Goal: Find contact information: Find contact information

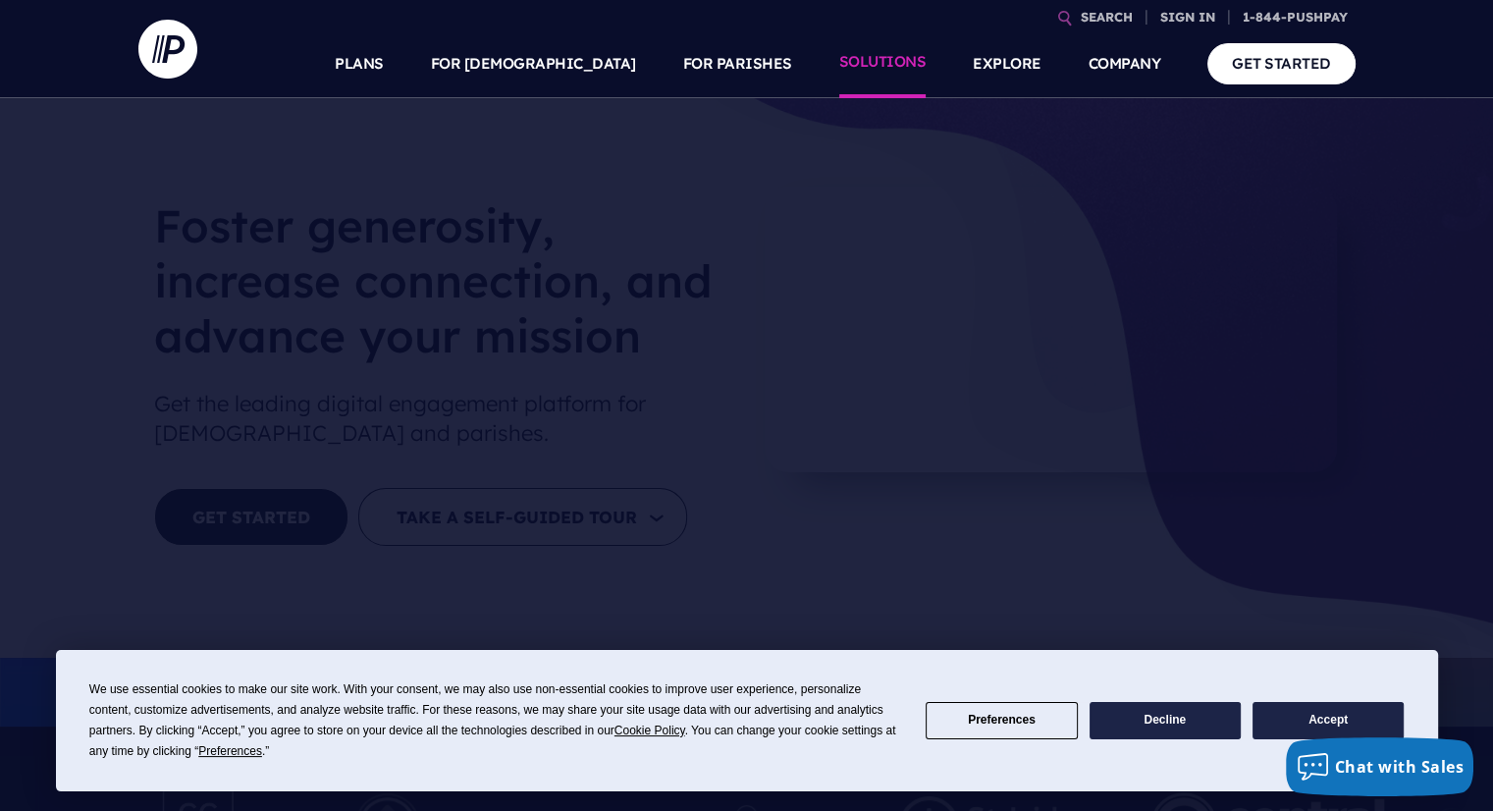
click at [895, 67] on link "SOLUTIONS" at bounding box center [882, 63] width 87 height 69
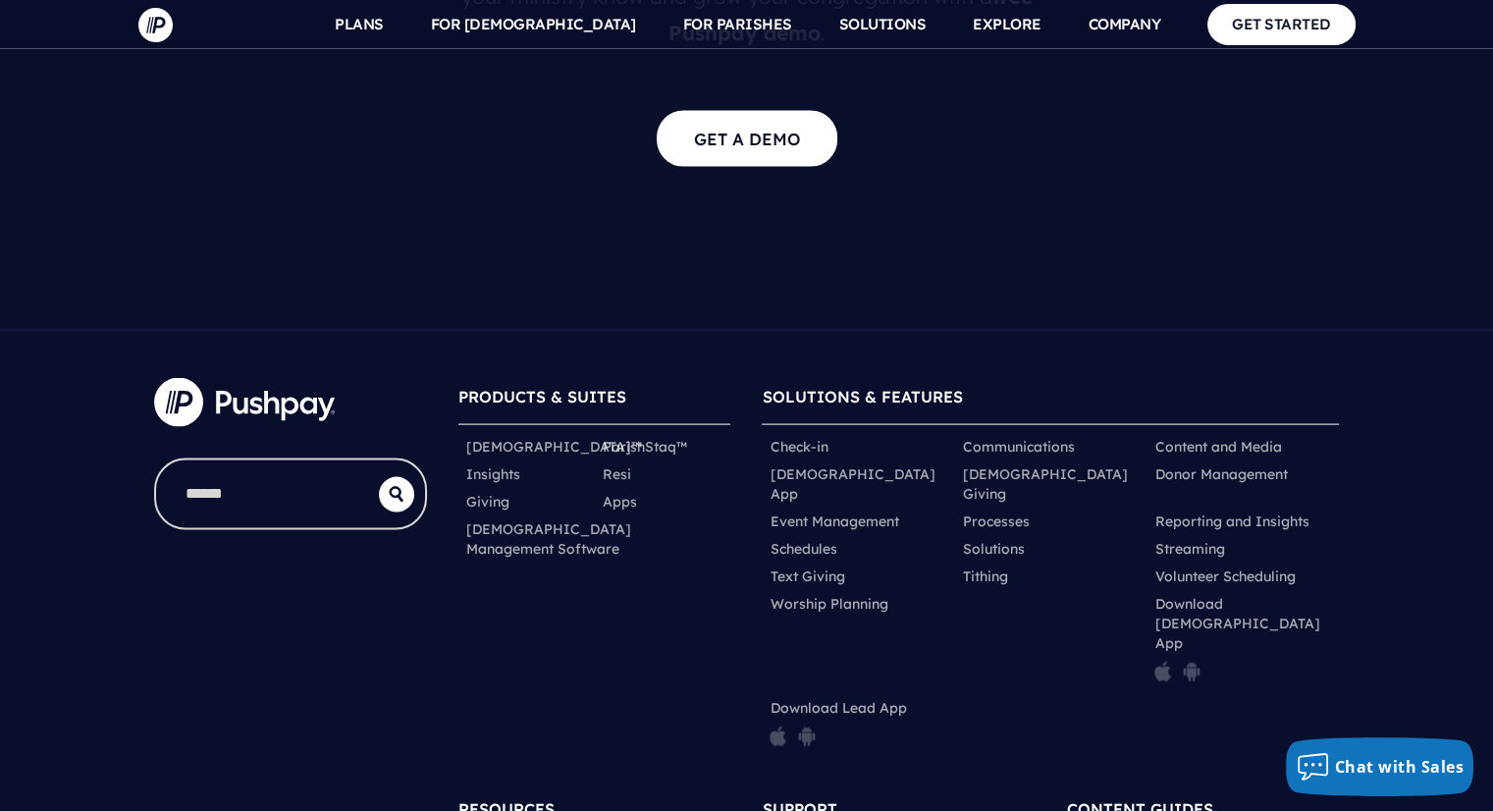
scroll to position [4115, 0]
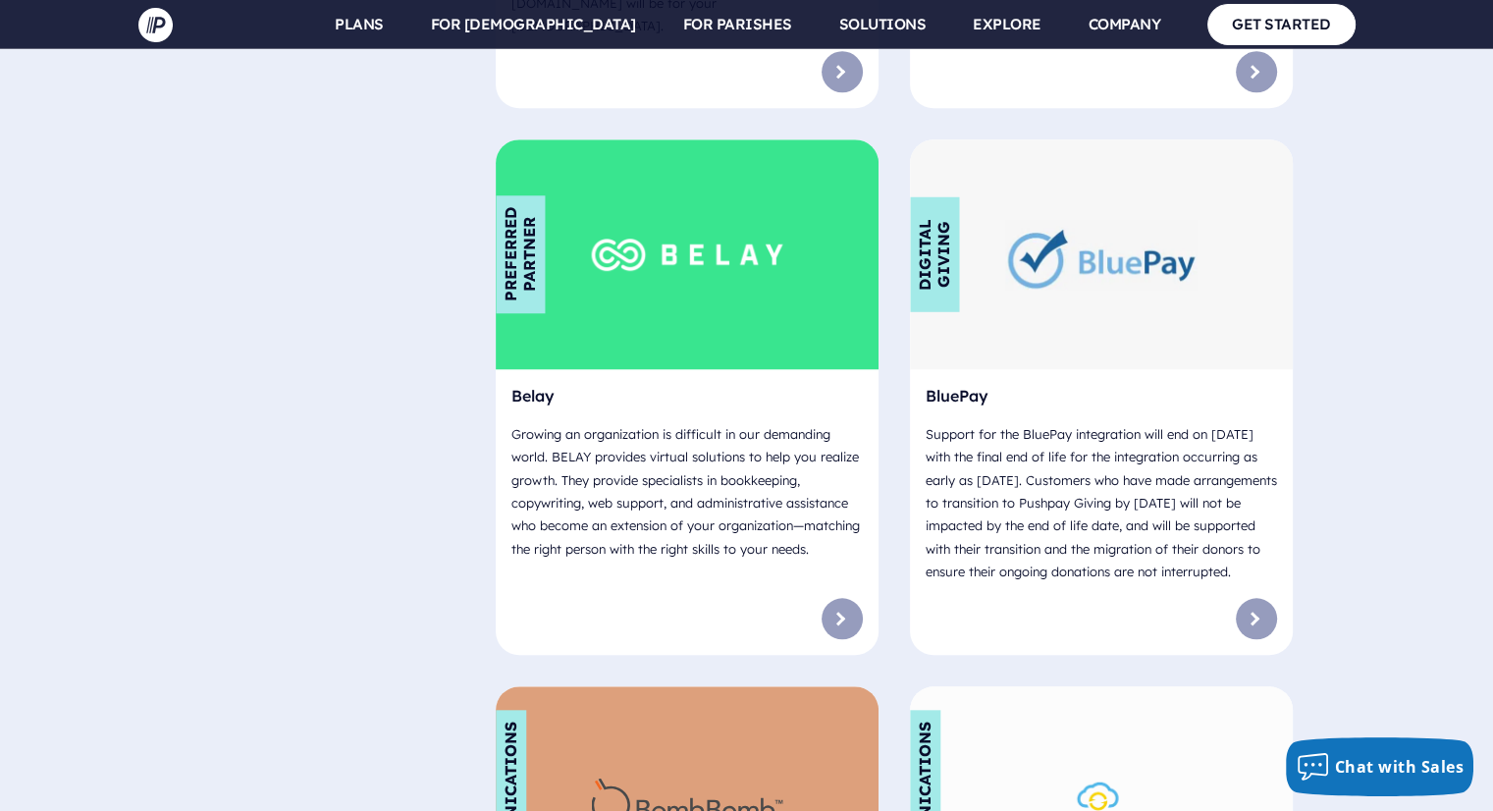
scroll to position [1749, 0]
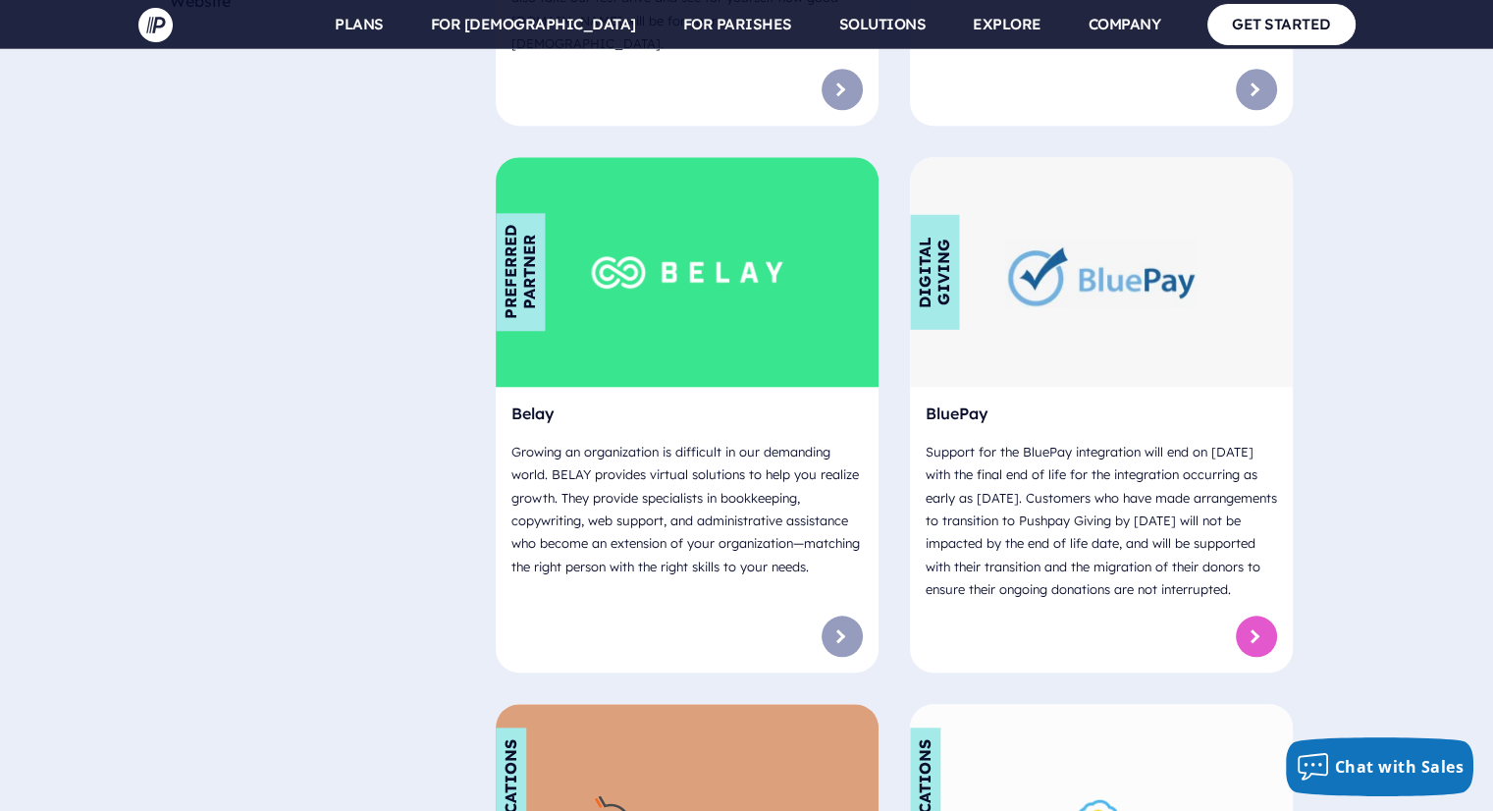
click at [1258, 615] on link at bounding box center [1256, 635] width 41 height 41
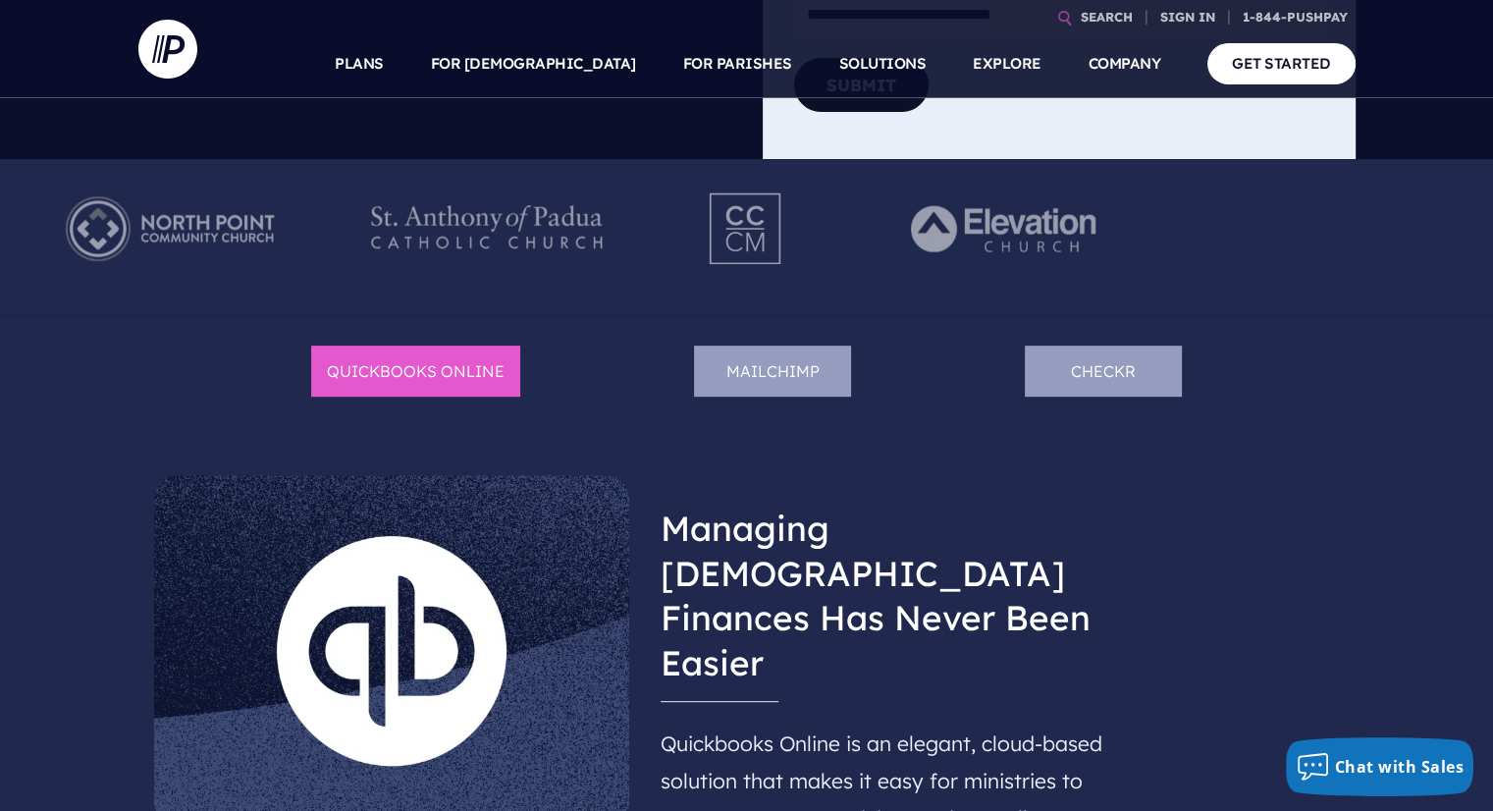
scroll to position [664, 0]
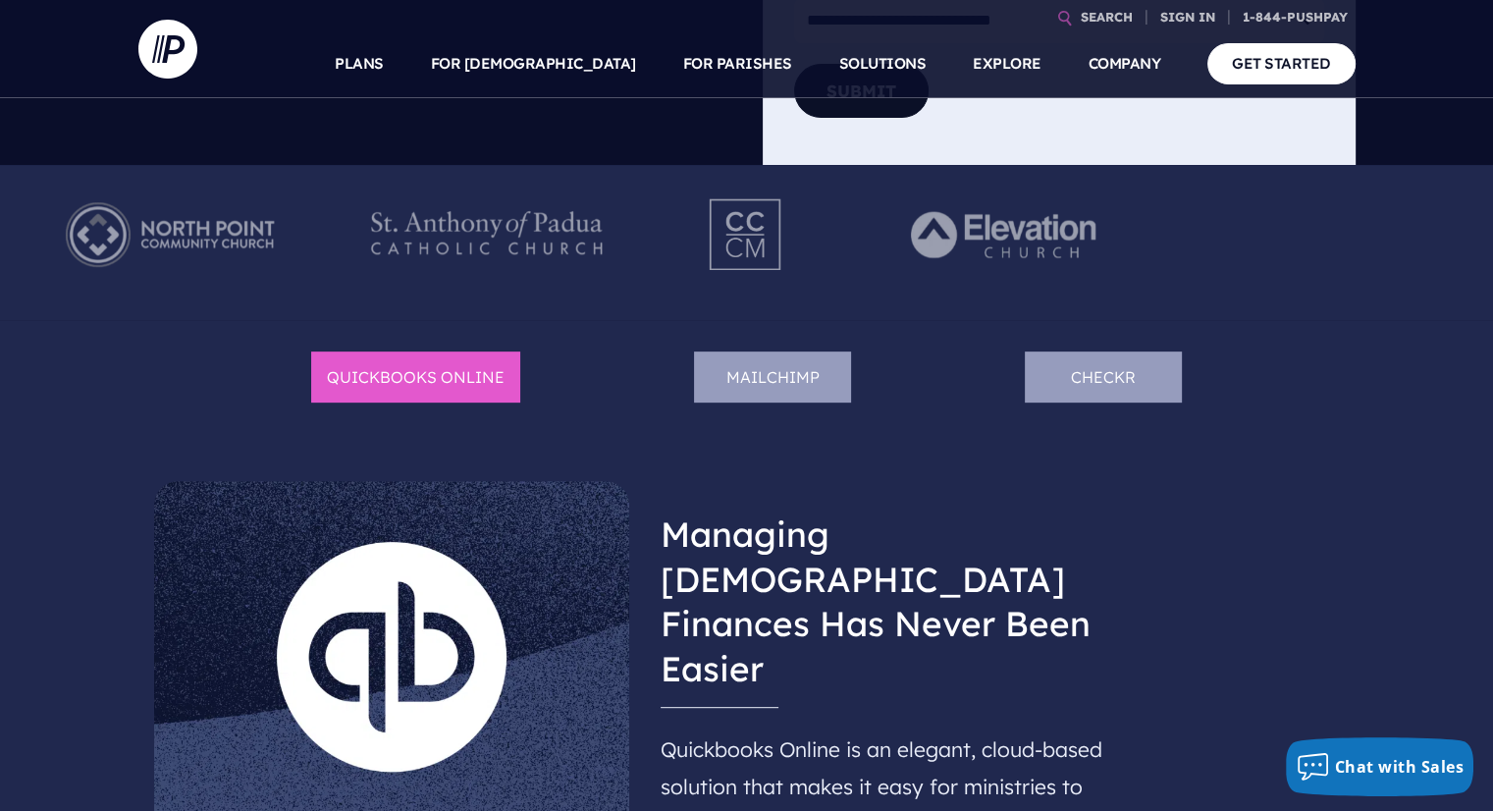
click at [775, 367] on li "Mailchimp" at bounding box center [772, 377] width 157 height 52
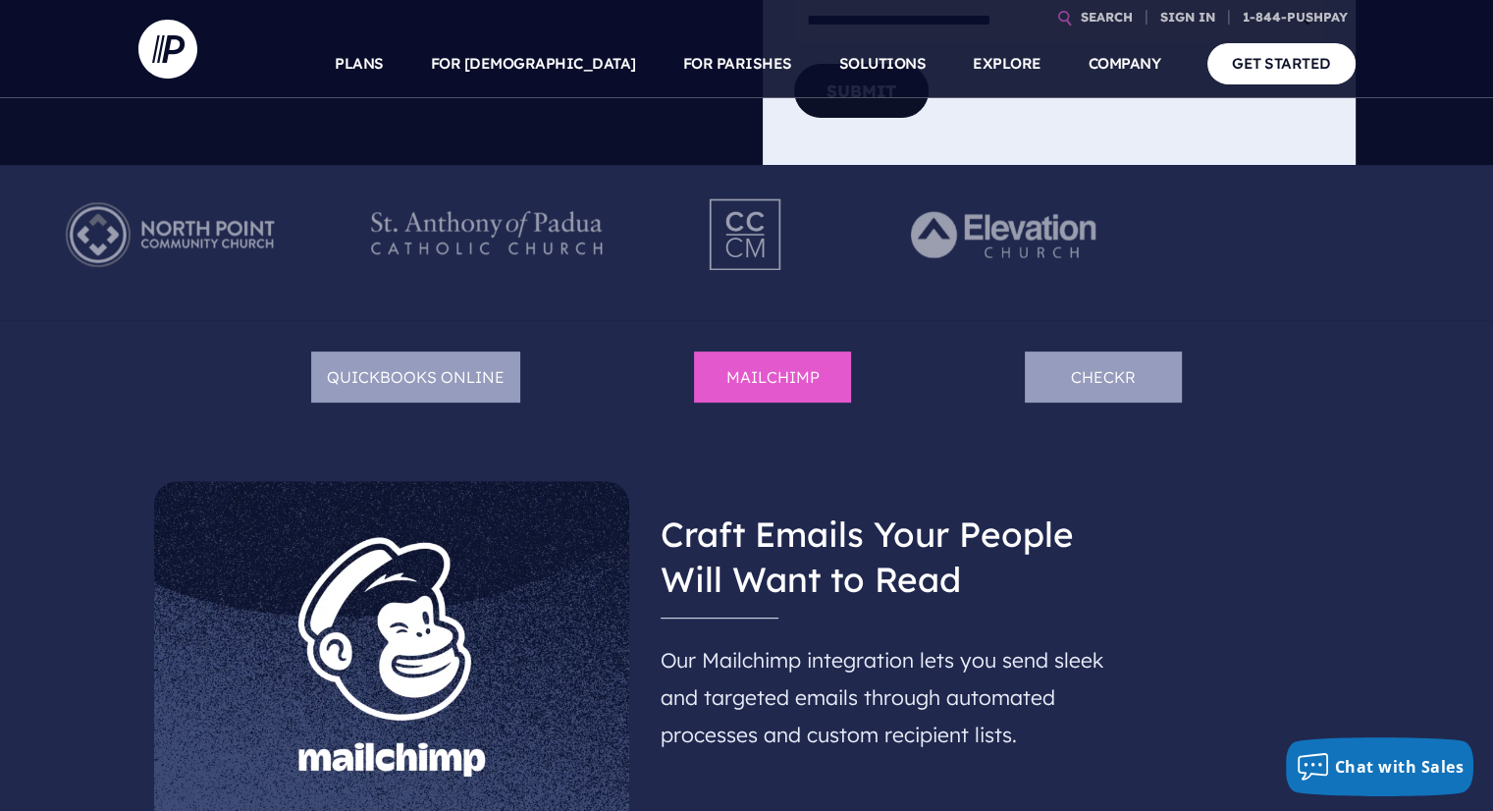
click at [1092, 367] on li "Checkr" at bounding box center [1103, 377] width 157 height 52
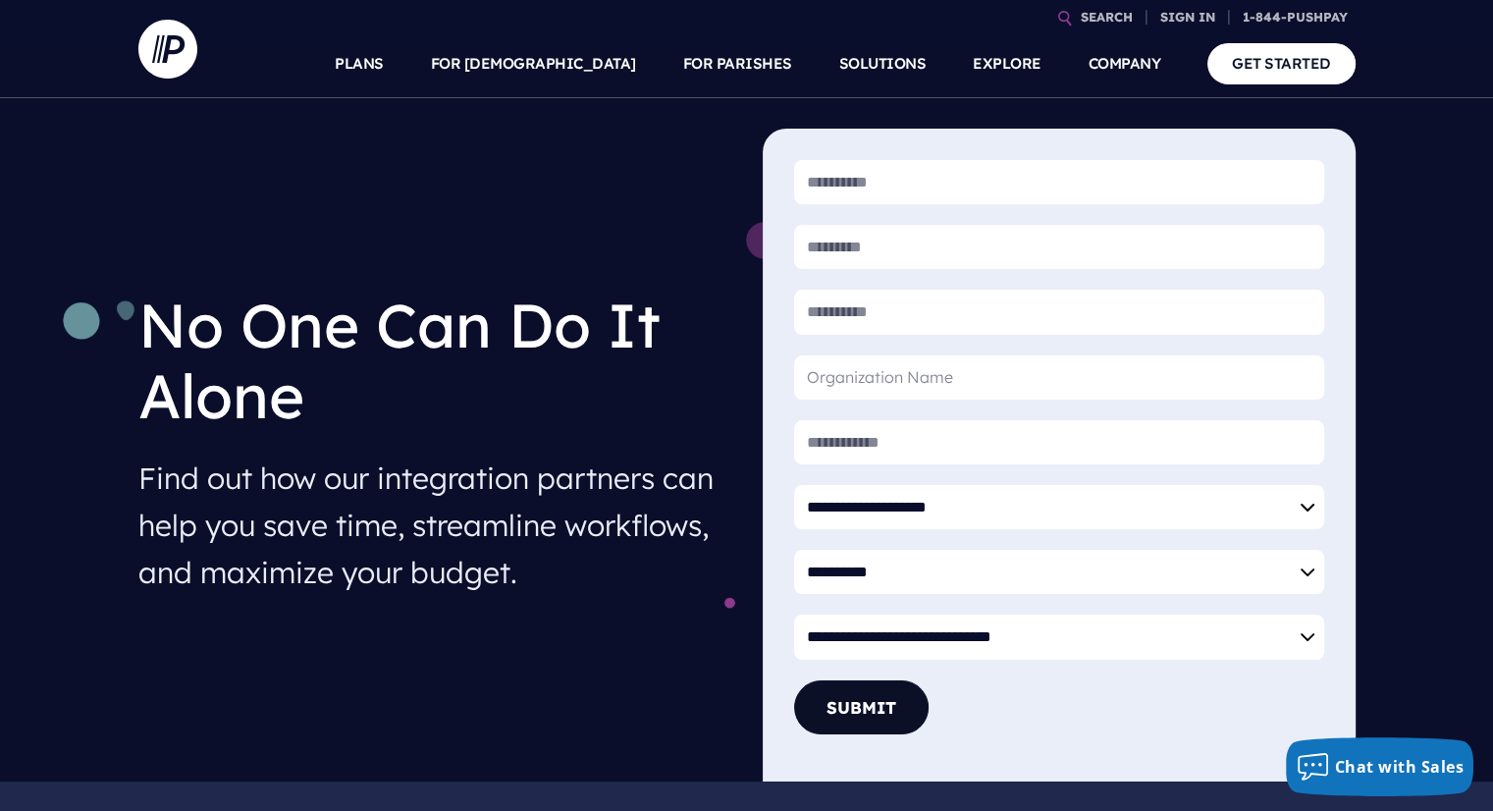
scroll to position [0, 0]
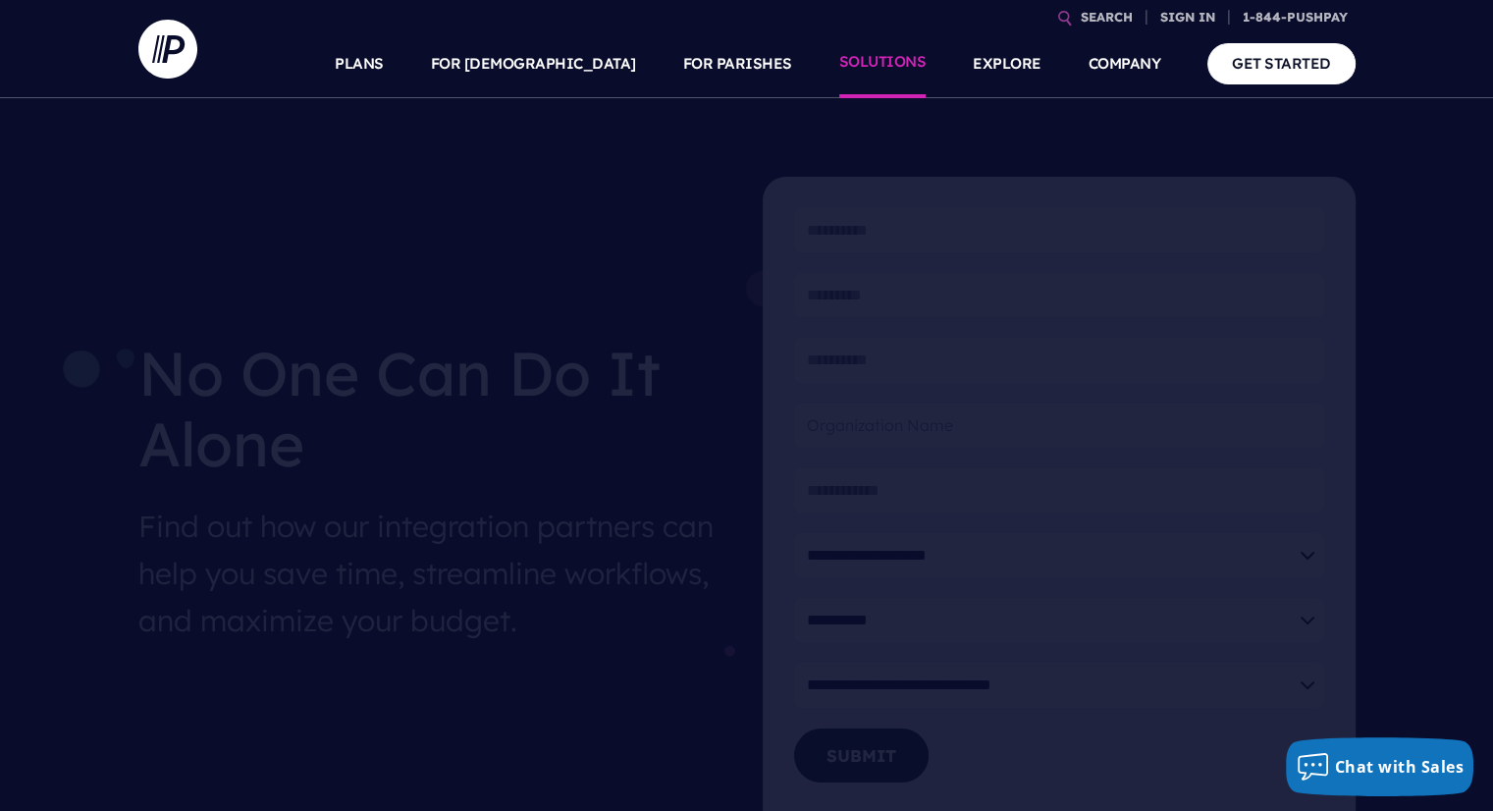
click at [902, 68] on link "SOLUTIONS" at bounding box center [882, 63] width 87 height 69
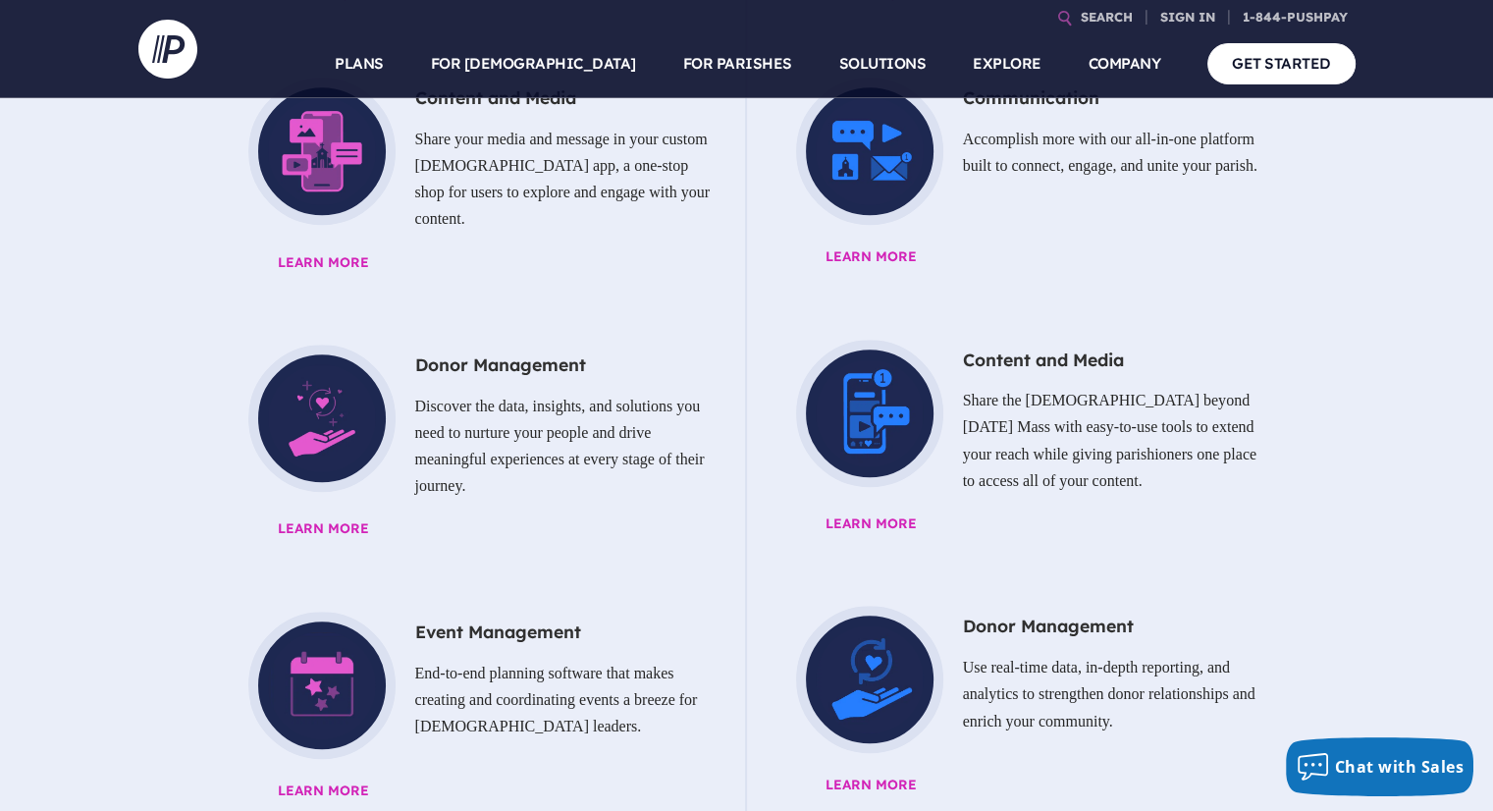
scroll to position [1316, 0]
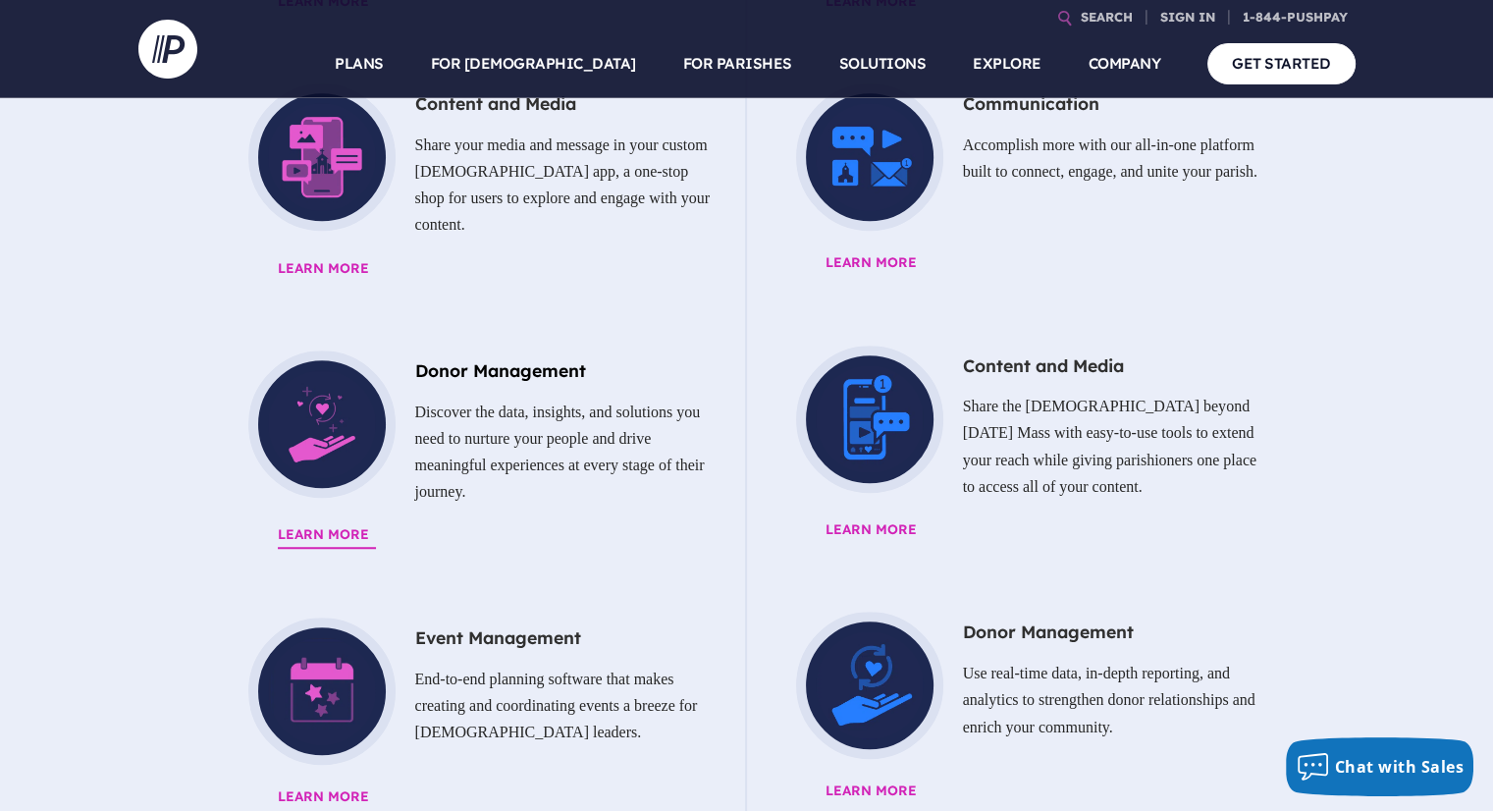
click at [339, 522] on span "Learn More" at bounding box center [521, 535] width 487 height 26
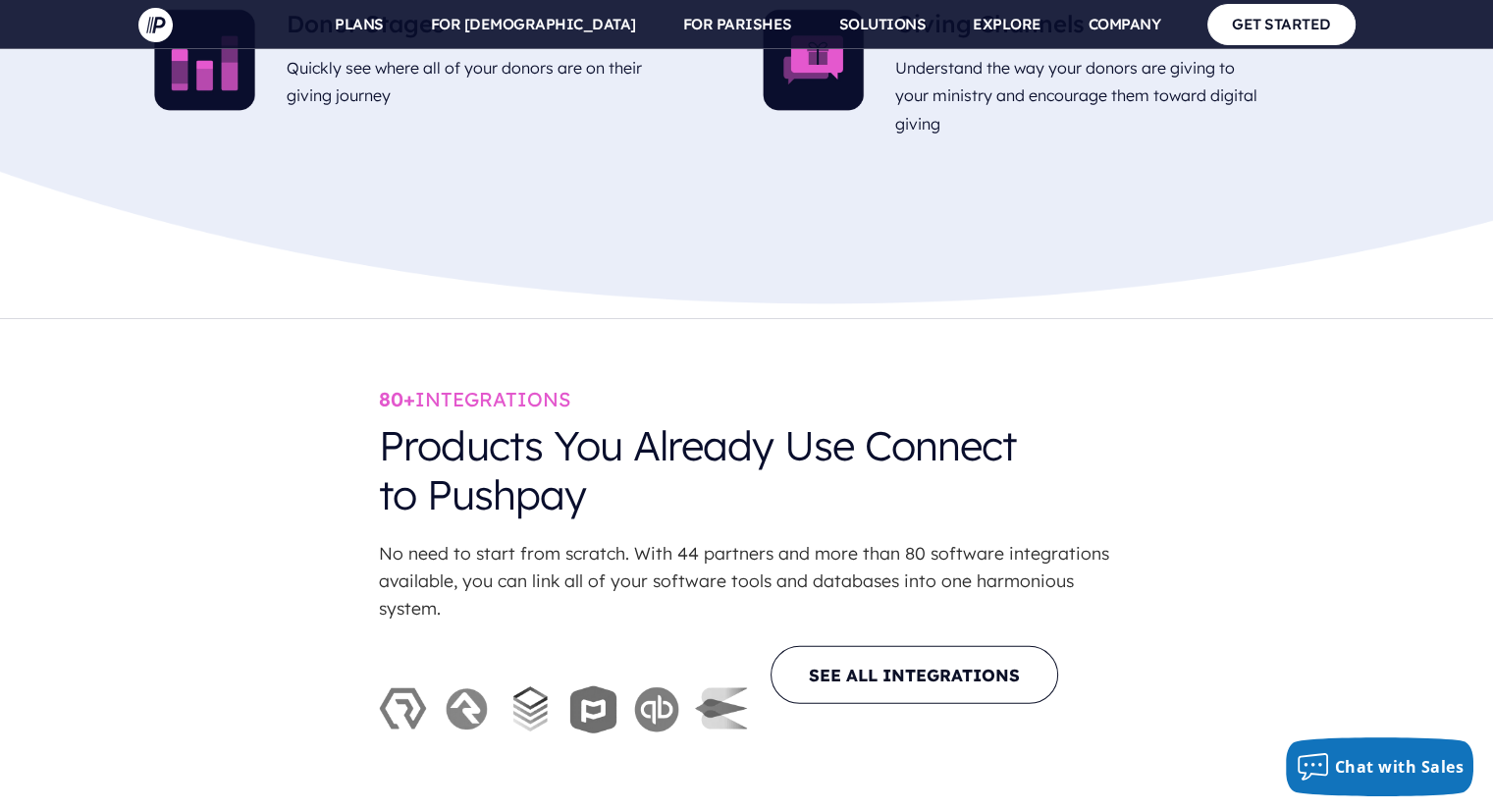
scroll to position [5288, 0]
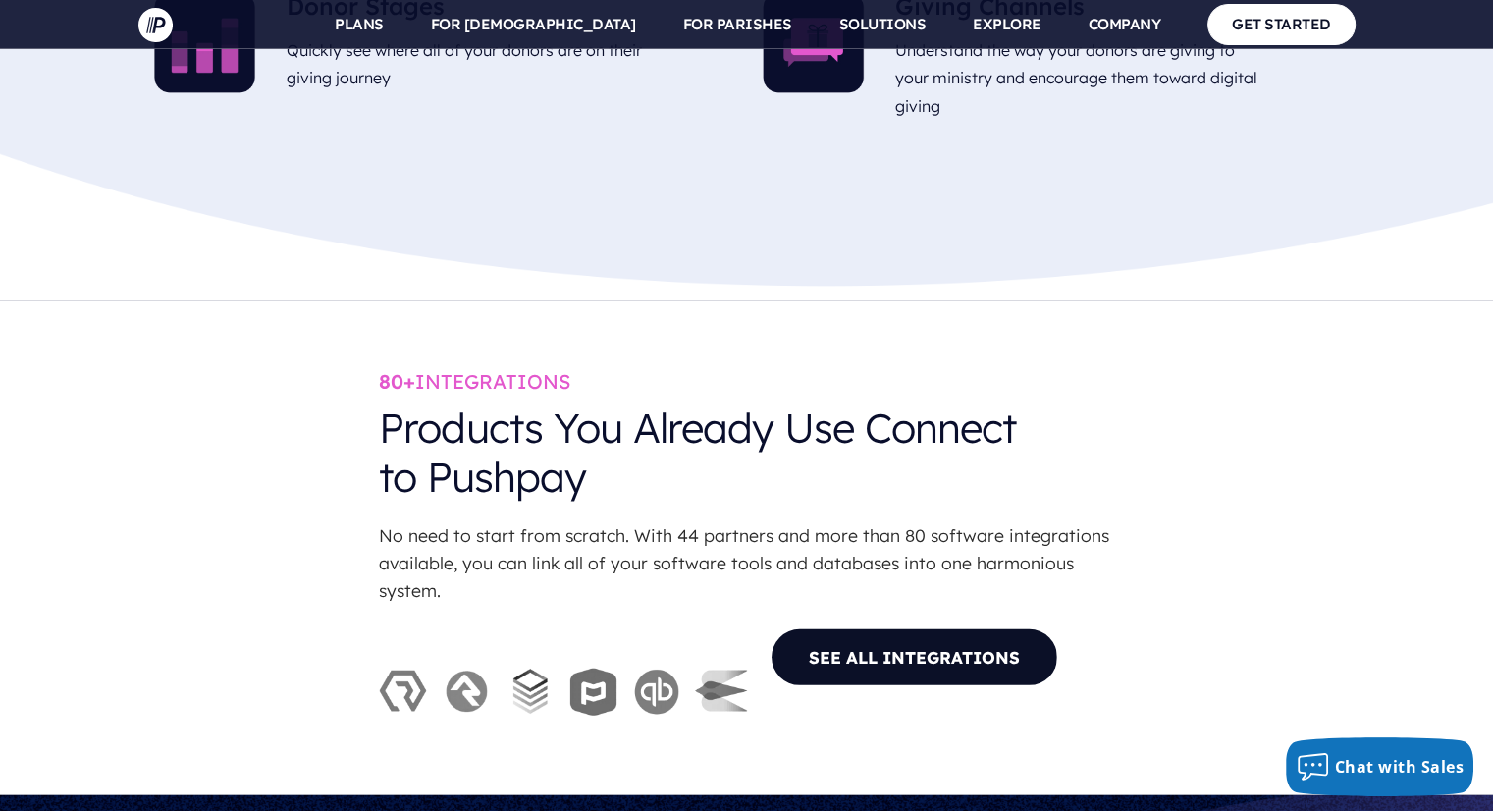
click at [907, 628] on link "SEE ALL INTEGRATIONS" at bounding box center [914, 657] width 288 height 58
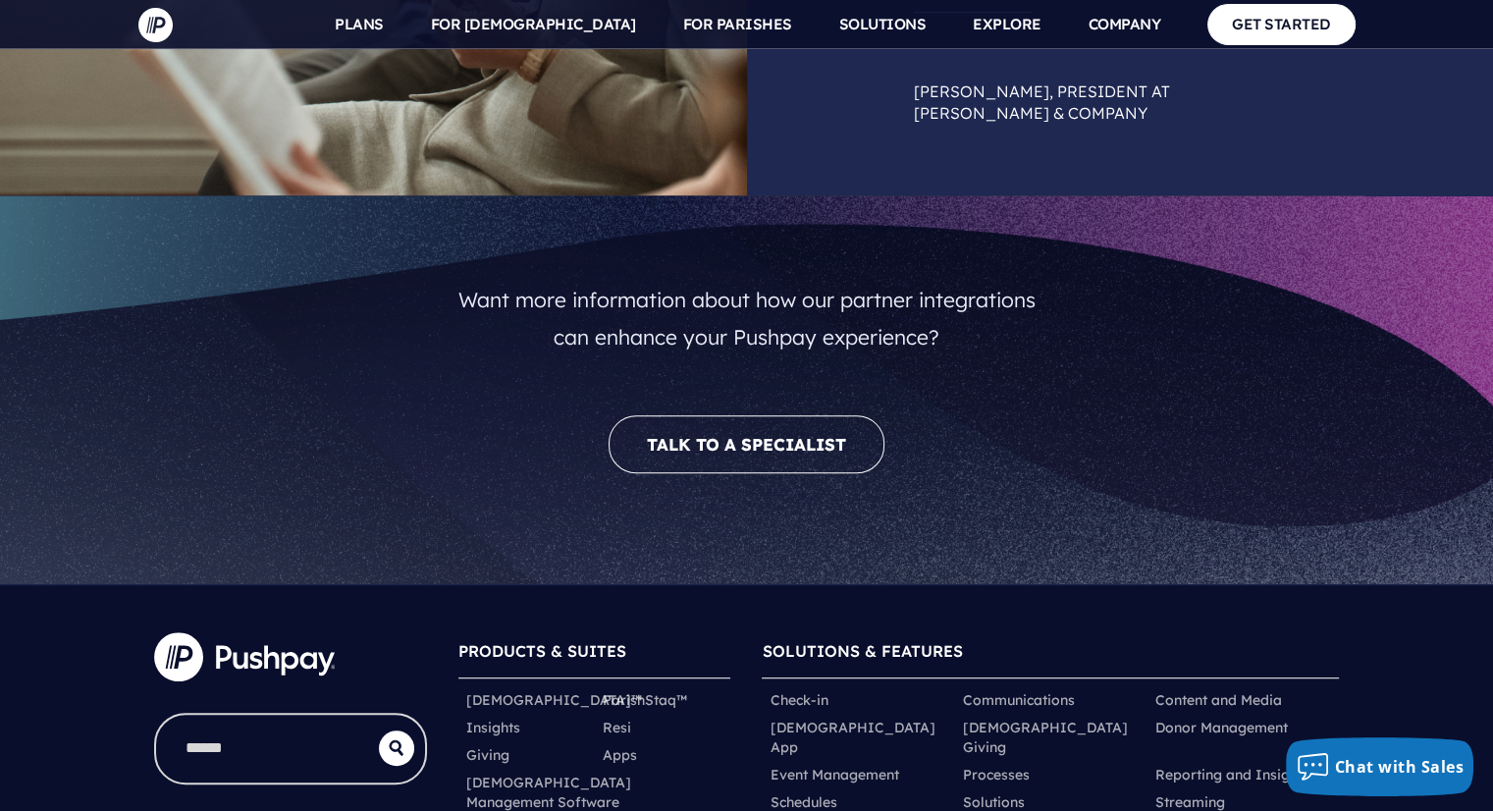
scroll to position [15909, 0]
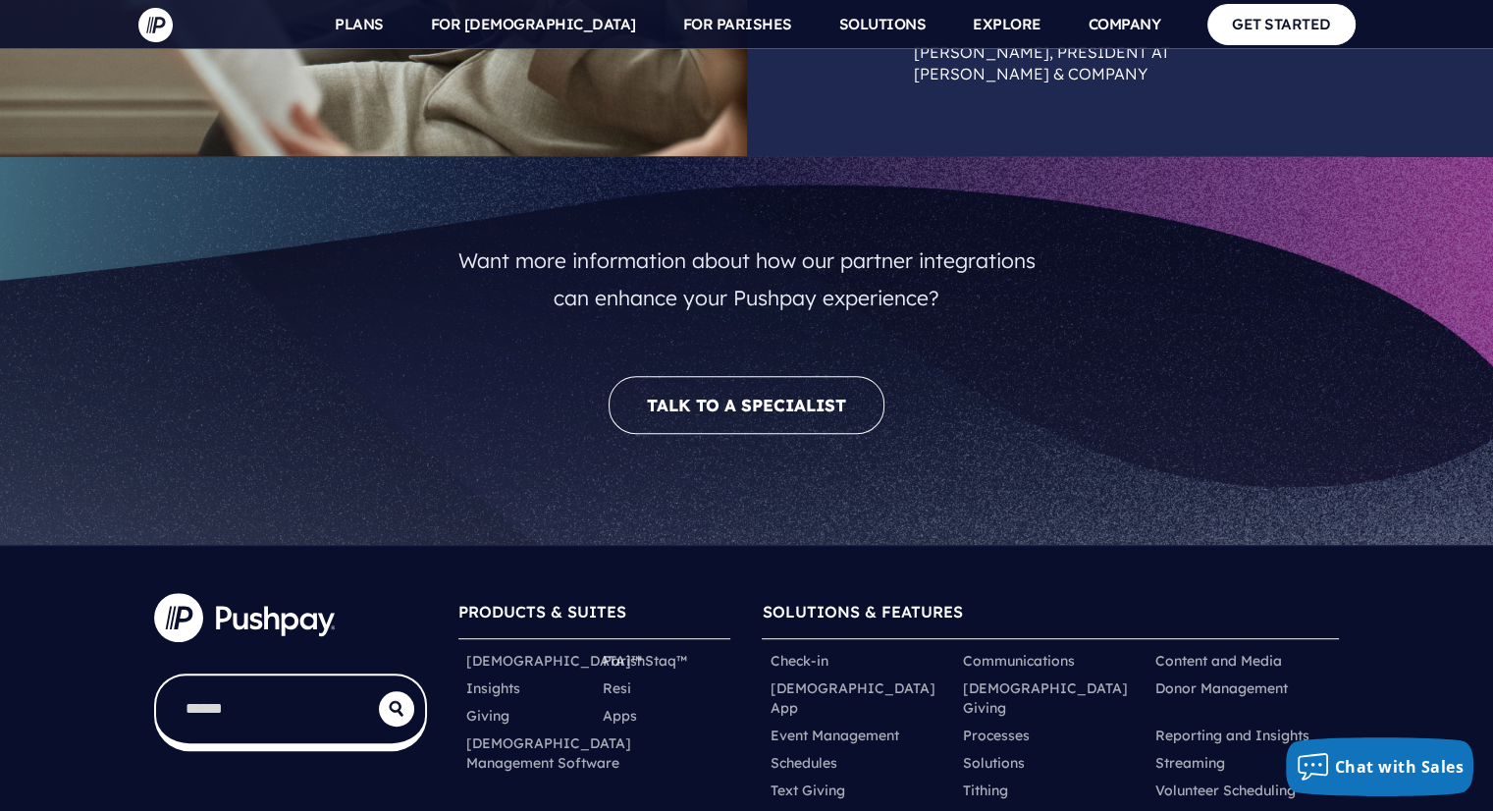
click at [236, 675] on input "search" at bounding box center [267, 709] width 223 height 68
type input "**********"
click at [379, 691] on button "submit" at bounding box center [396, 708] width 35 height 35
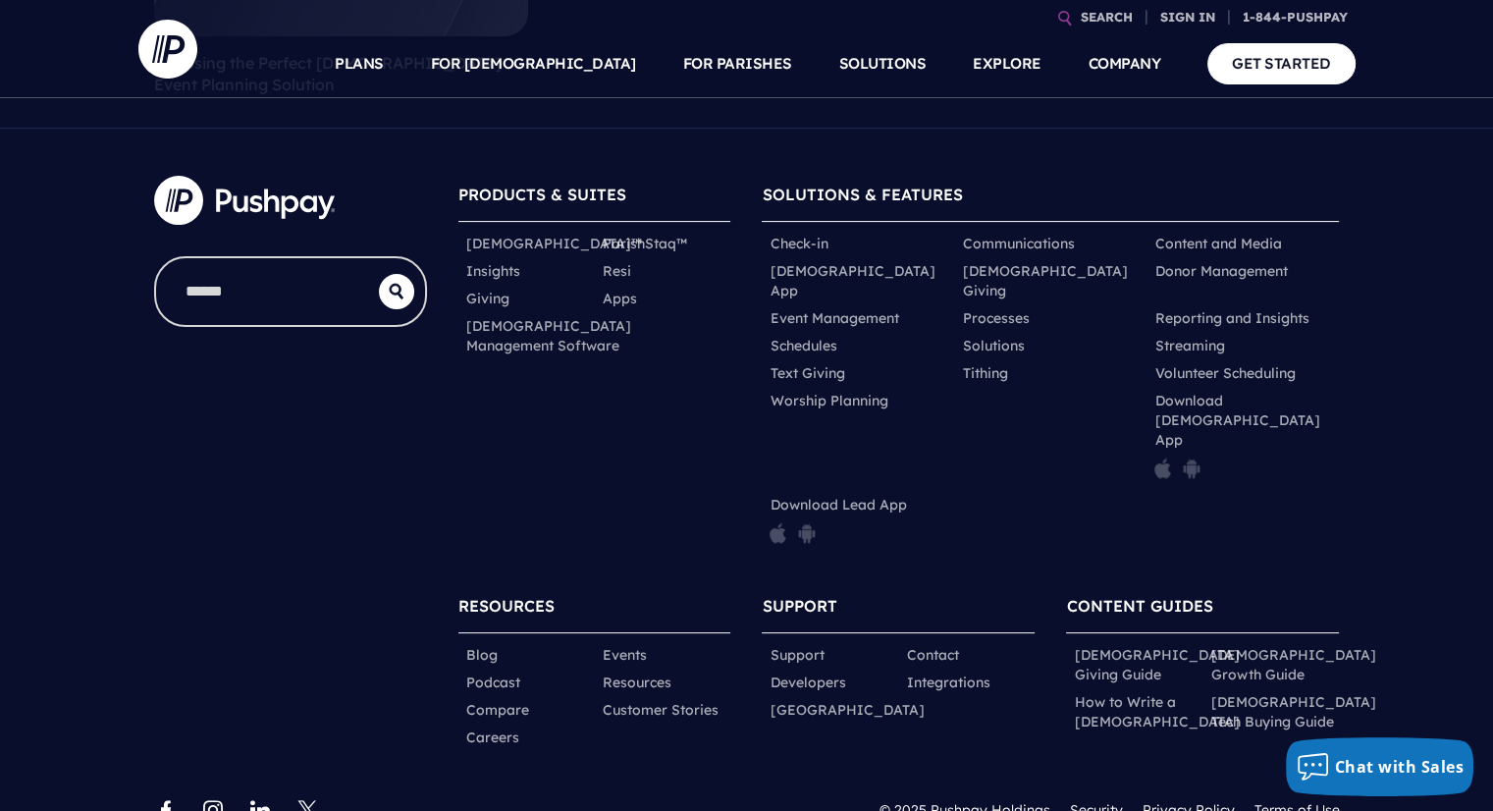
scroll to position [523, 0]
click at [1089, 472] on ul "Check-in Communications Content and Media Church App Church Giving" at bounding box center [1050, 387] width 577 height 334
click at [228, 310] on input "search" at bounding box center [267, 290] width 223 height 68
type input "**********"
click at [379, 272] on button "submit" at bounding box center [396, 289] width 35 height 35
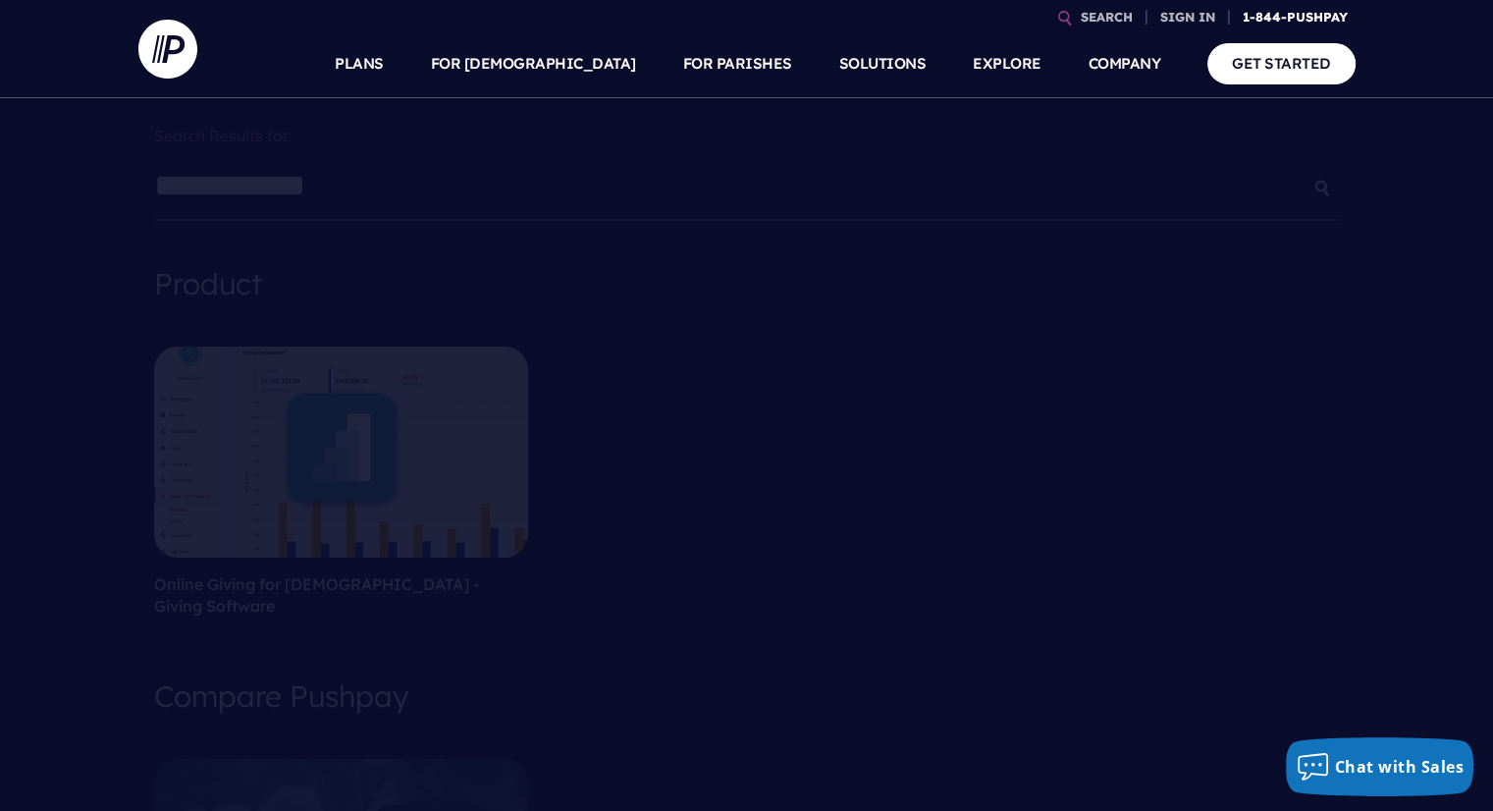
click at [1310, 15] on link "1-844-PUSHPAY" at bounding box center [1295, 17] width 121 height 34
